Goal: Task Accomplishment & Management: Manage account settings

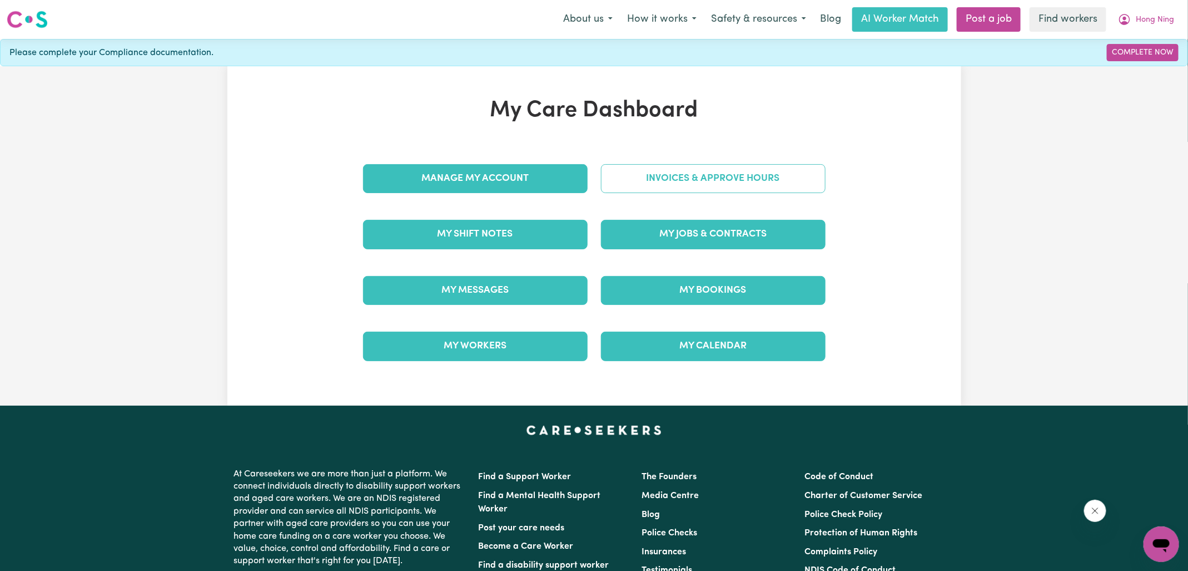
click at [630, 180] on link "Invoices & Approve Hours" at bounding box center [713, 178] width 225 height 29
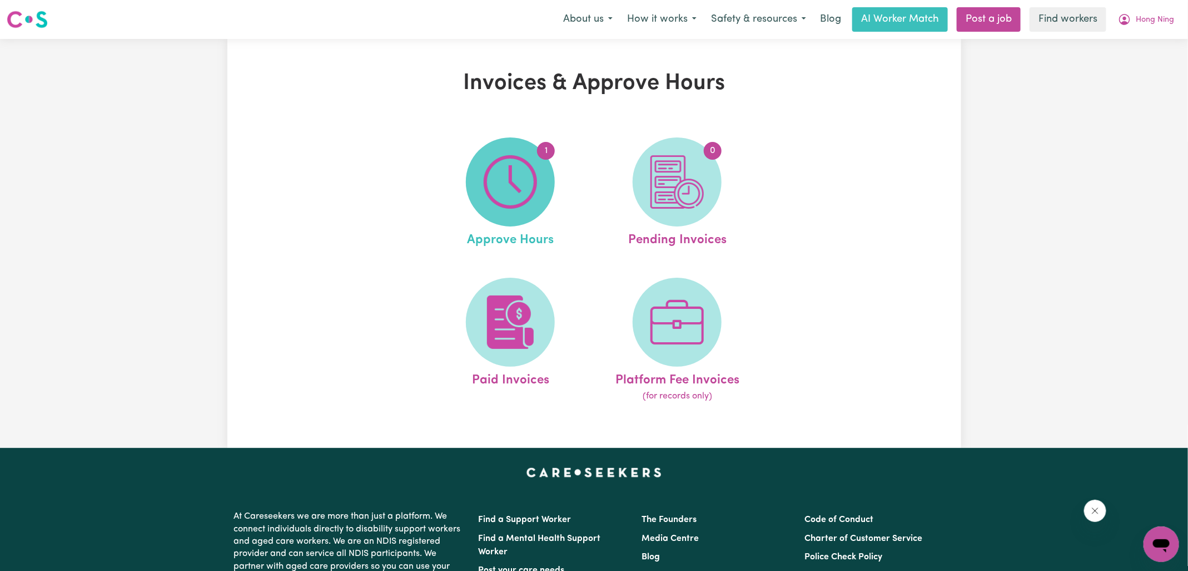
click at [536, 190] on img at bounding box center [510, 181] width 53 height 53
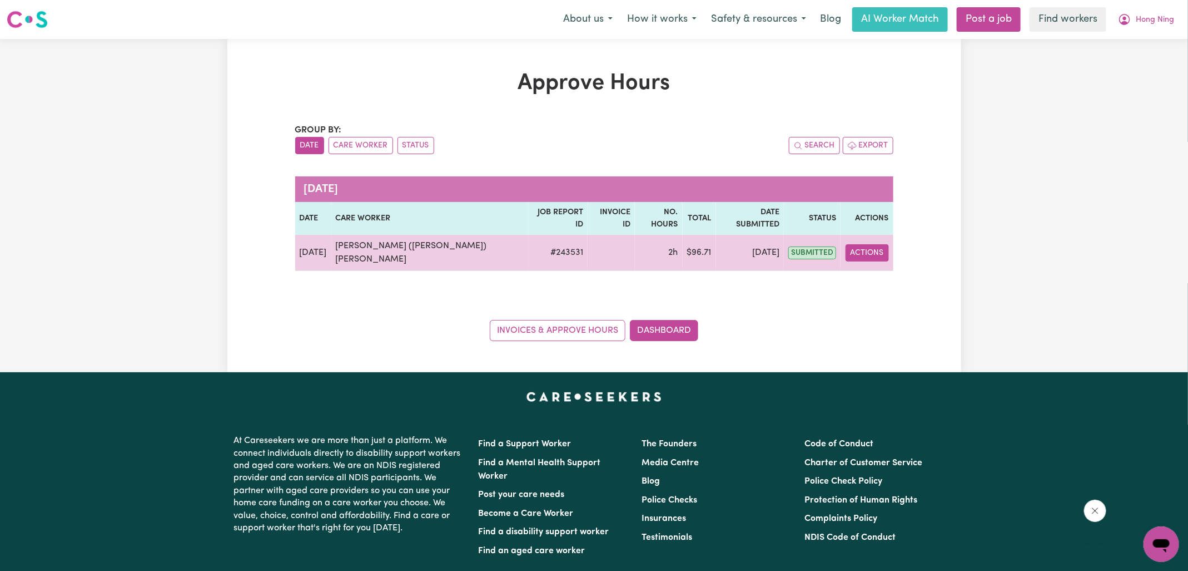
click at [858, 244] on button "Actions" at bounding box center [867, 252] width 43 height 17
click at [875, 267] on link "View Job Report" at bounding box center [893, 278] width 95 height 22
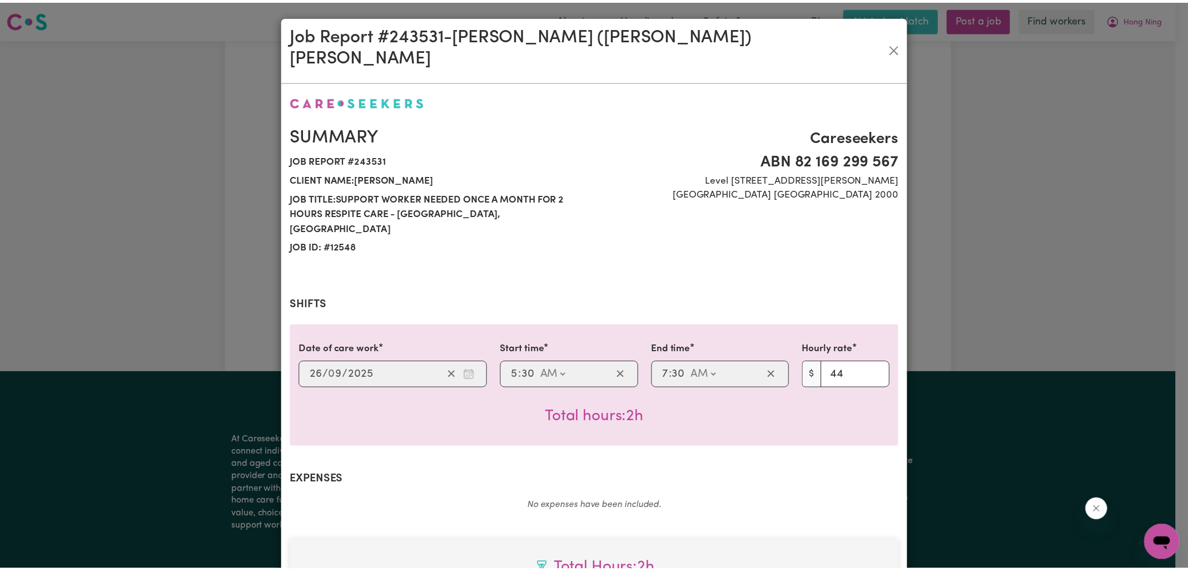
scroll to position [300, 0]
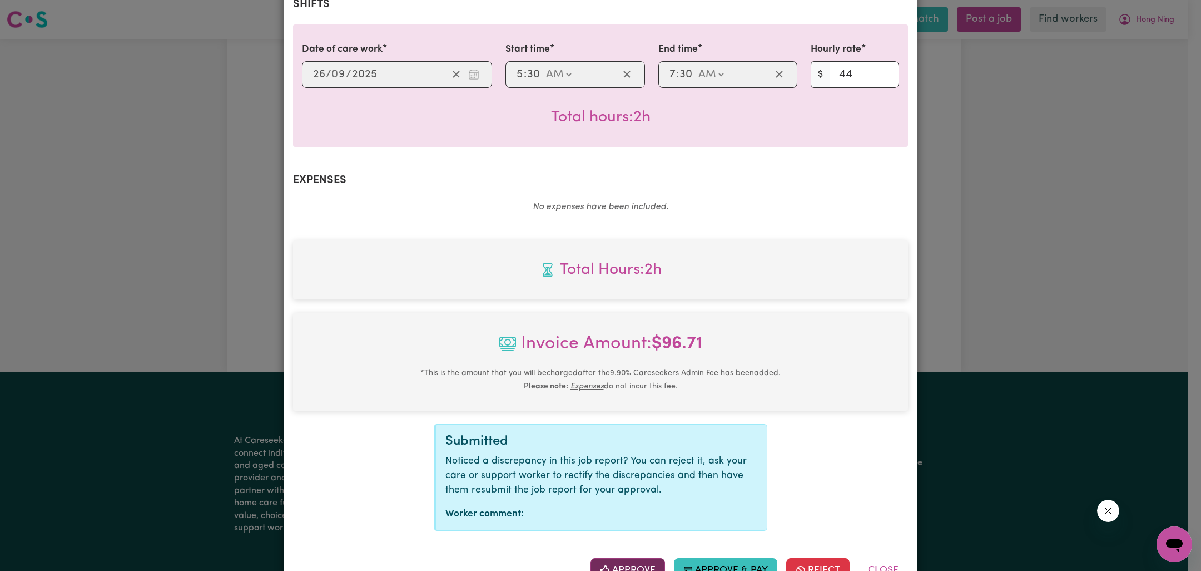
click at [632, 558] on button "Approve" at bounding box center [628, 570] width 75 height 24
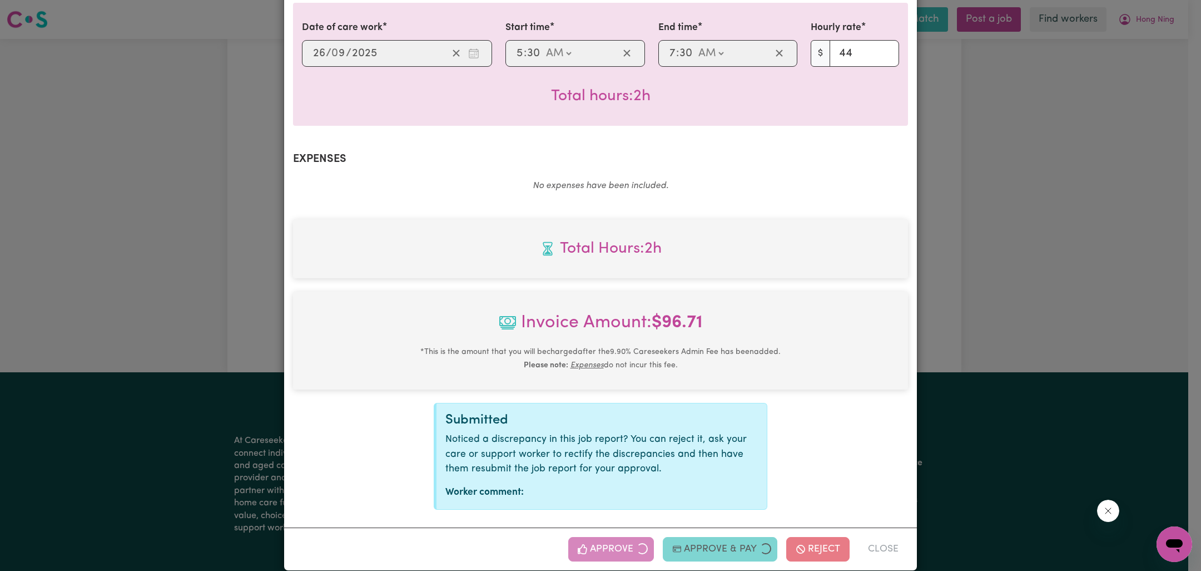
click at [997, 145] on div "Job Report # 243531 - [PERSON_NAME] ([PERSON_NAME]) Yazdandoost [PERSON_NAME] S…" at bounding box center [600, 285] width 1201 height 571
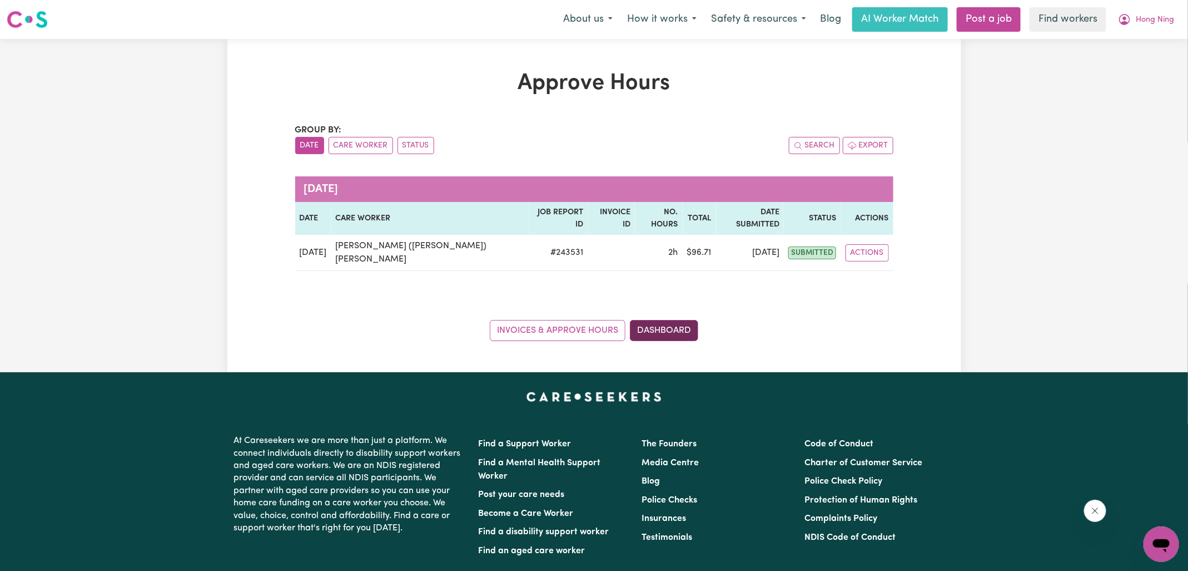
click at [672, 320] on link "Dashboard" at bounding box center [664, 330] width 68 height 21
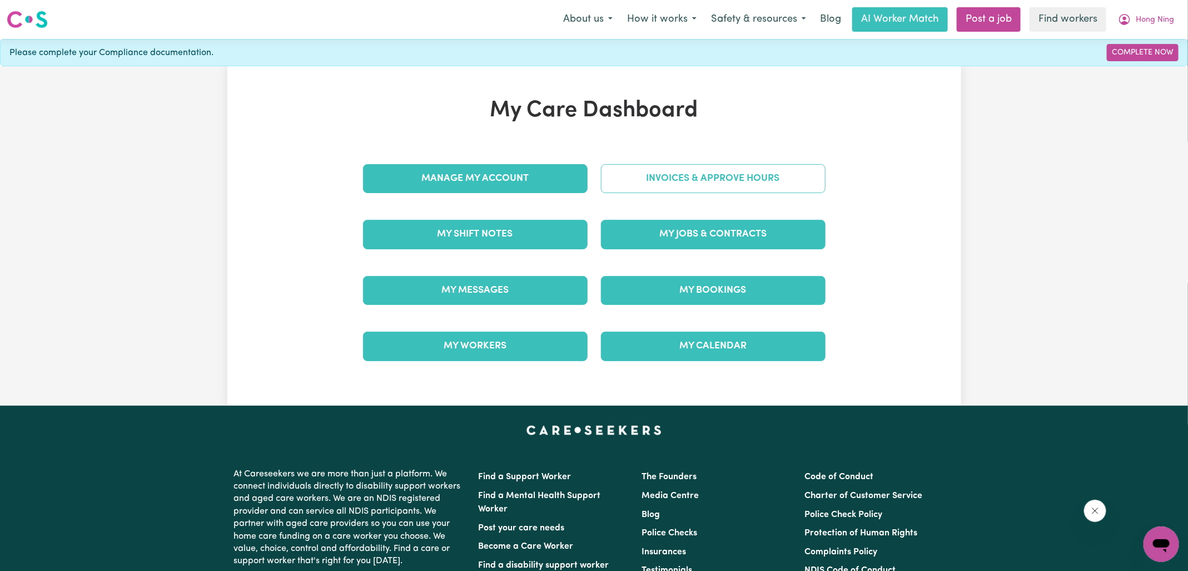
click at [656, 177] on link "Invoices & Approve Hours" at bounding box center [713, 178] width 225 height 29
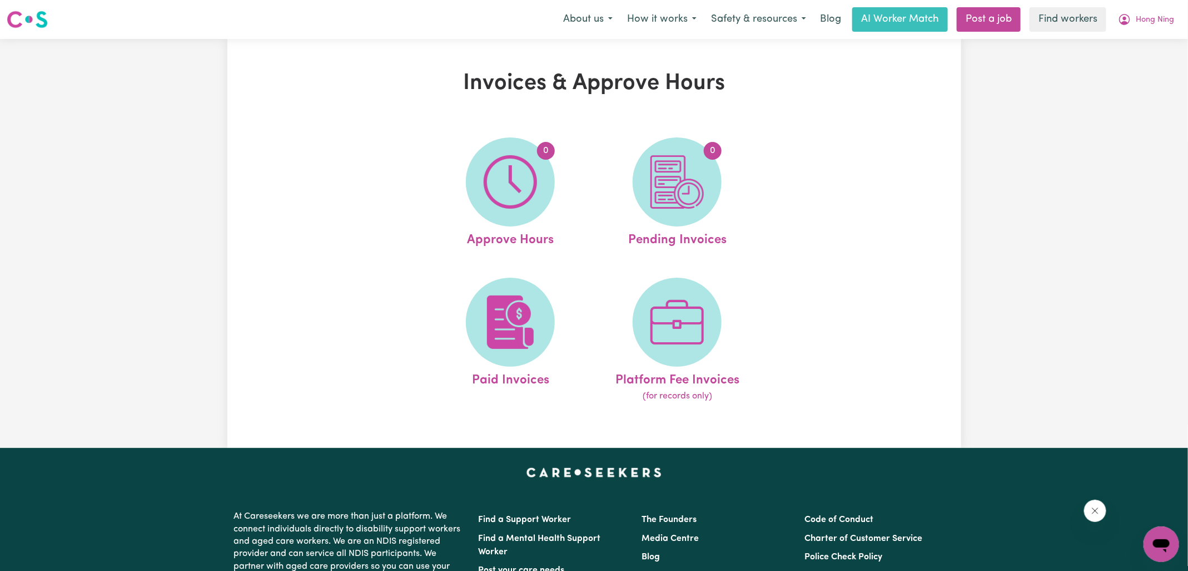
click at [672, 180] on img at bounding box center [677, 181] width 53 height 53
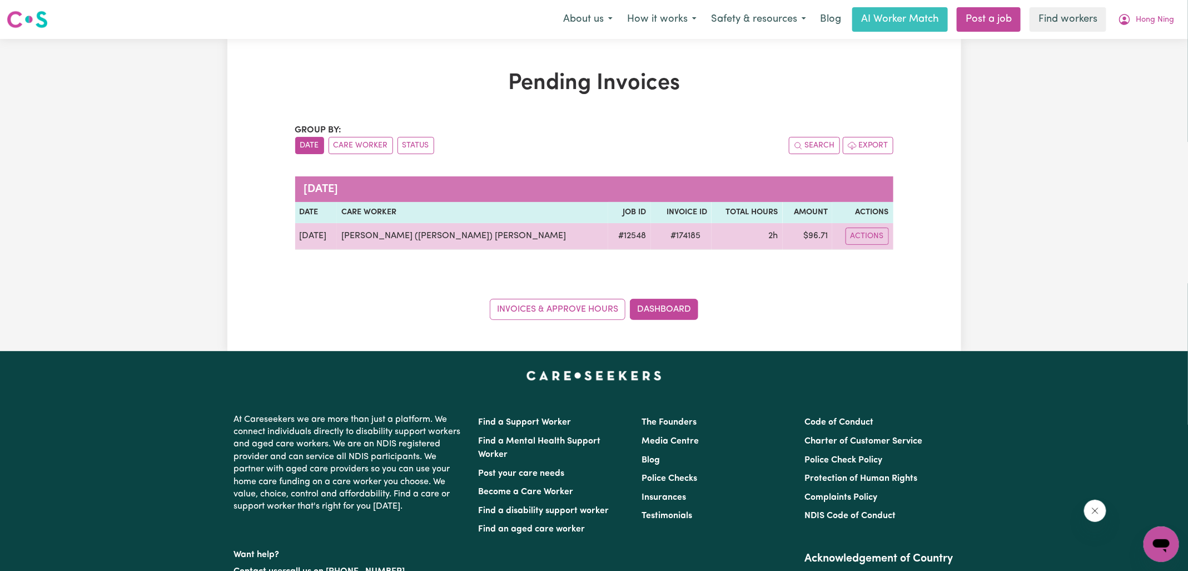
click at [608, 232] on td "# 12548" at bounding box center [629, 236] width 43 height 27
click at [666, 236] on span "# 174185" at bounding box center [685, 235] width 43 height 13
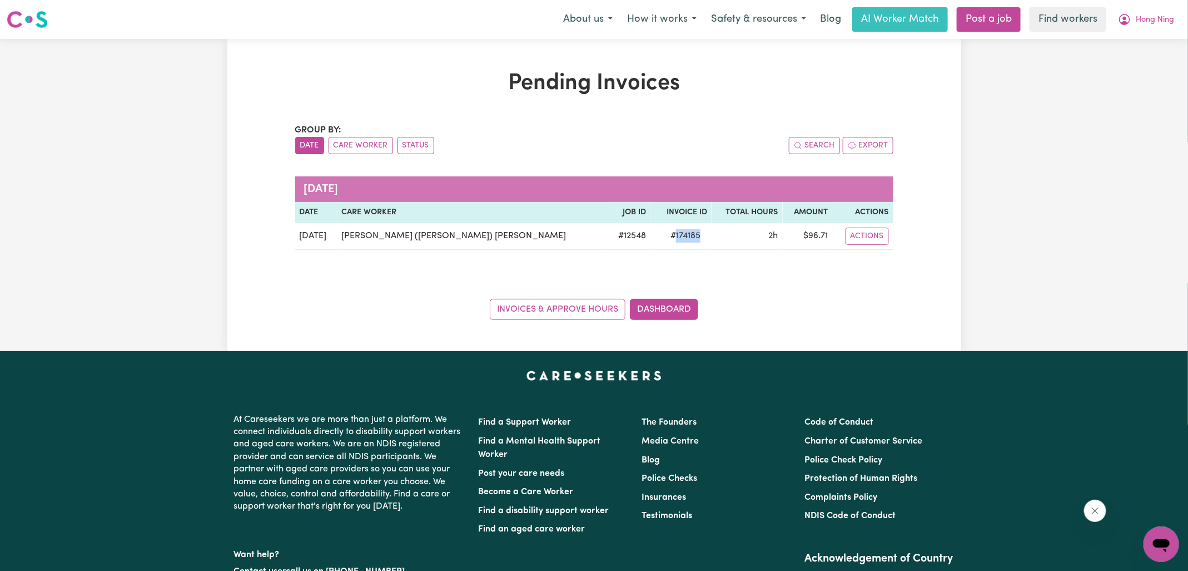
copy span "174185"
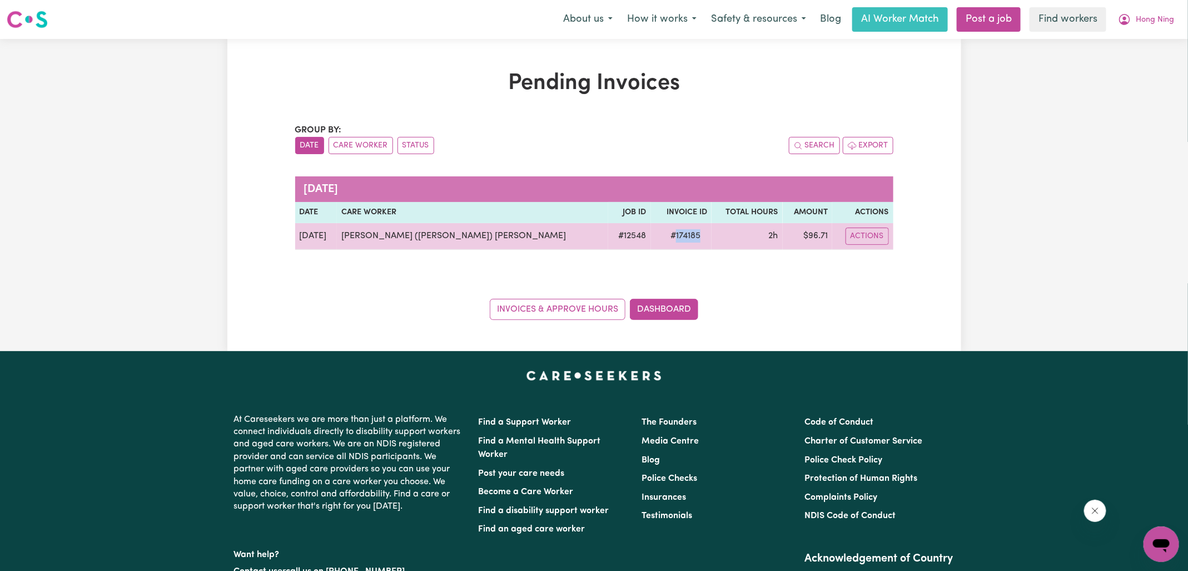
click at [807, 241] on td "$ 96.71" at bounding box center [807, 236] width 49 height 27
click at [808, 239] on td "$ 96.71" at bounding box center [807, 236] width 49 height 27
click at [811, 237] on td "$ 96.71" at bounding box center [807, 236] width 49 height 27
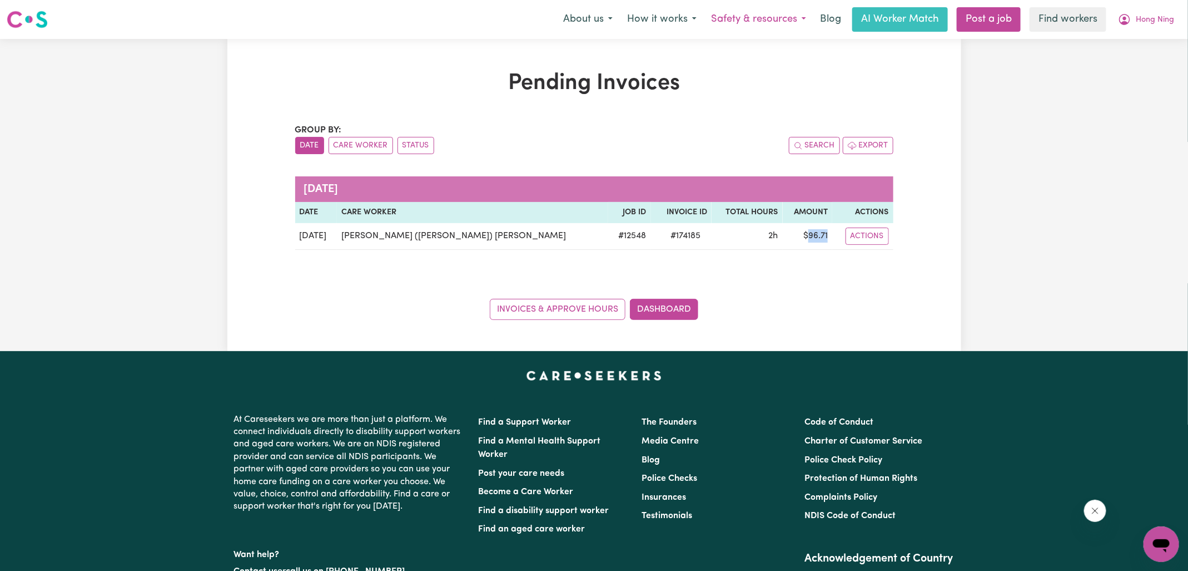
copy td "96.71"
click at [1138, 17] on span "Hong Ning" at bounding box center [1155, 20] width 38 height 12
click at [1117, 57] on link "Logout" at bounding box center [1137, 63] width 88 height 21
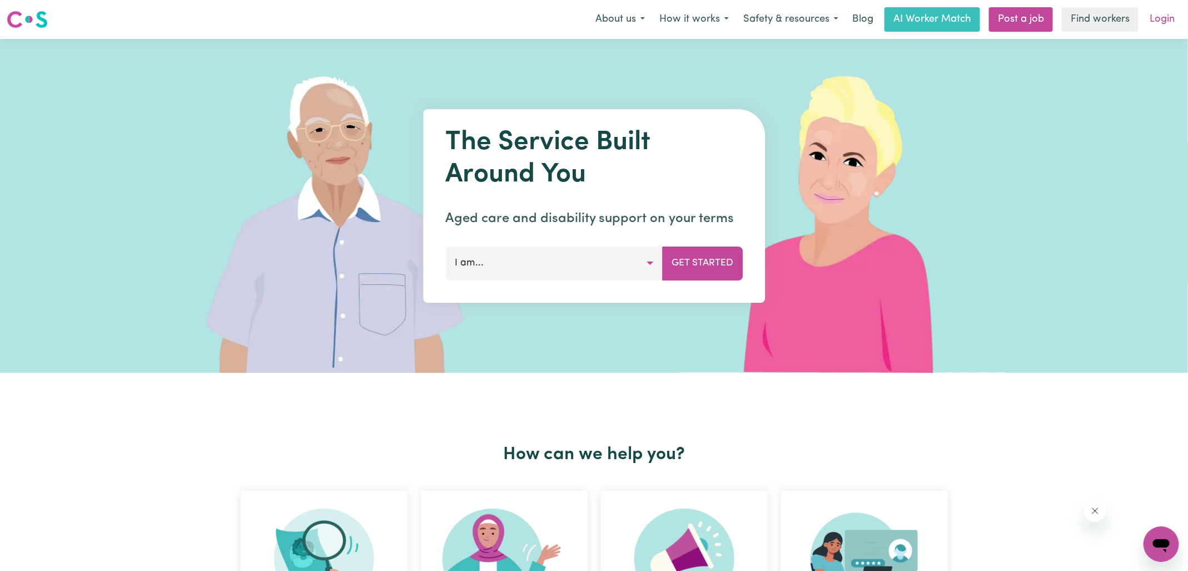
click at [1161, 20] on link "Login" at bounding box center [1162, 19] width 38 height 24
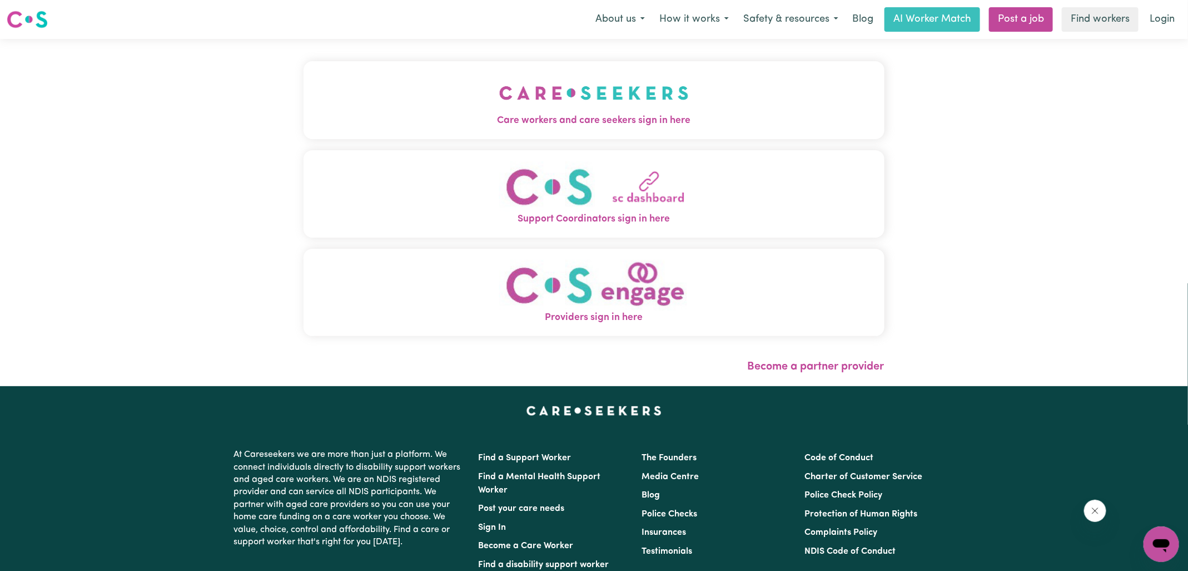
click at [688, 116] on span "Care workers and care seekers sign in here" at bounding box center [594, 120] width 581 height 14
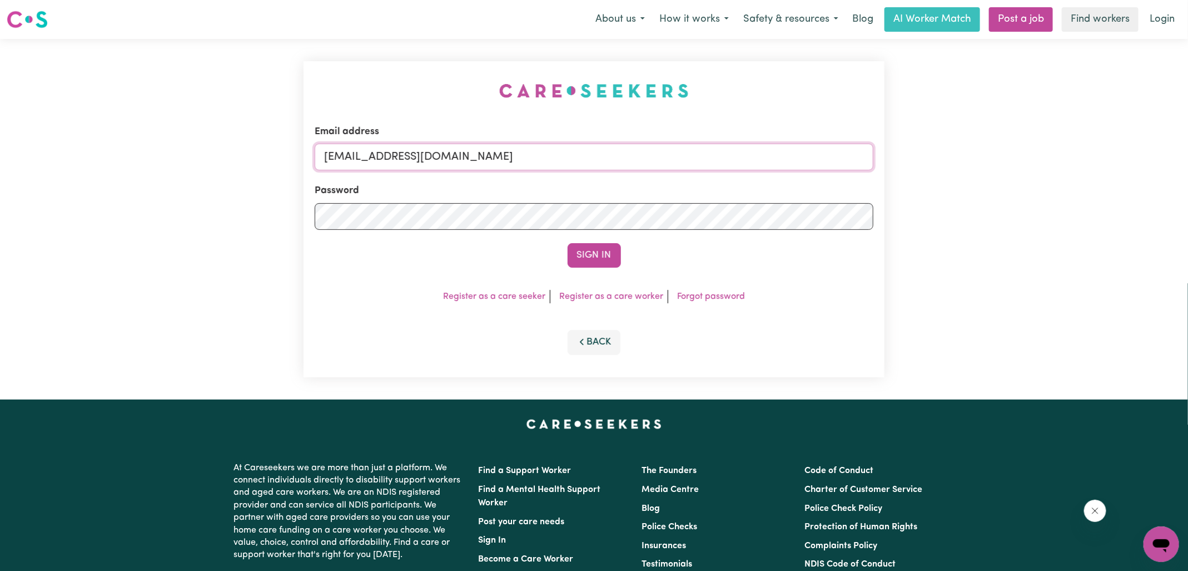
drag, startPoint x: 383, startPoint y: 157, endPoint x: 617, endPoint y: 185, distance: 236.4
click at [617, 185] on form "Email address [EMAIL_ADDRESS][DOMAIN_NAME] Password Sign In" at bounding box center [594, 196] width 559 height 143
type input "[EMAIL_ADDRESS][PERSON_NAME][DOMAIN_NAME]"
click at [568, 243] on button "Sign In" at bounding box center [594, 255] width 53 height 24
